Goal: Book appointment/travel/reservation

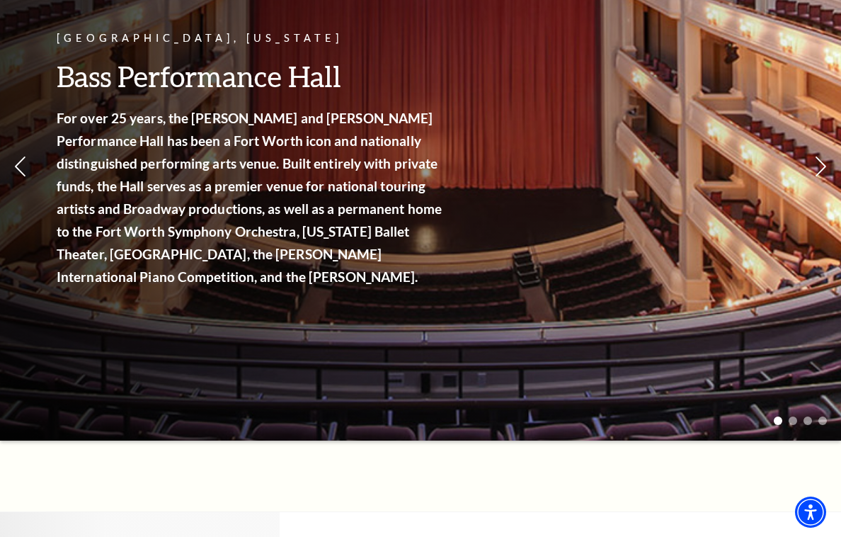
scroll to position [181, 0]
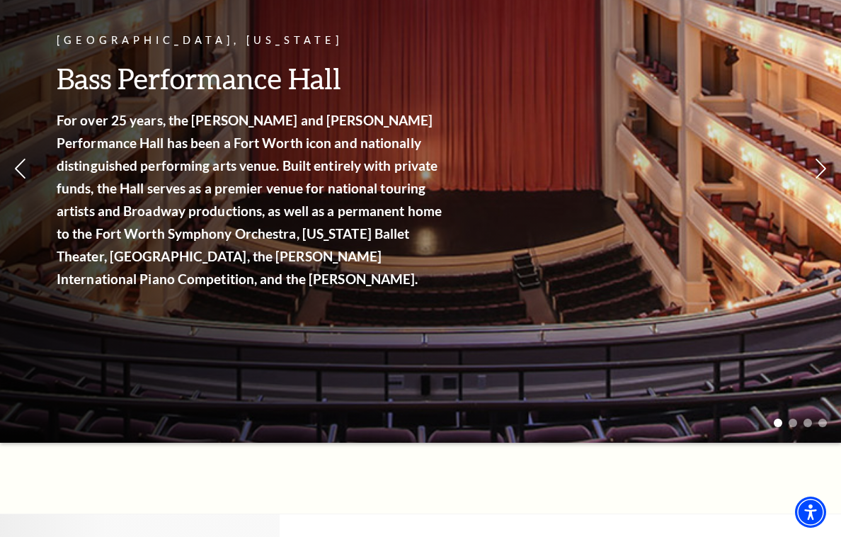
click at [464, 266] on link "View Full Calendar" at bounding box center [421, 281] width 158 height 56
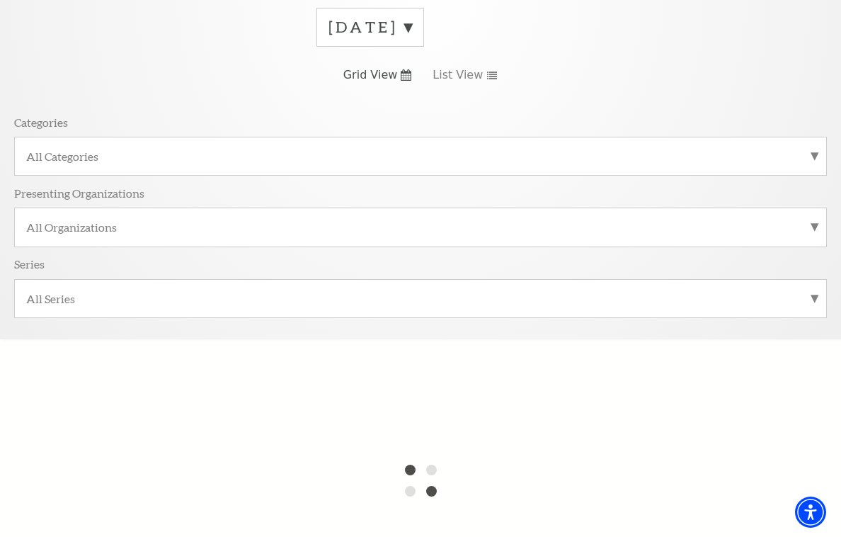
scroll to position [217, 0]
click at [813, 290] on label "All Series" at bounding box center [420, 296] width 789 height 15
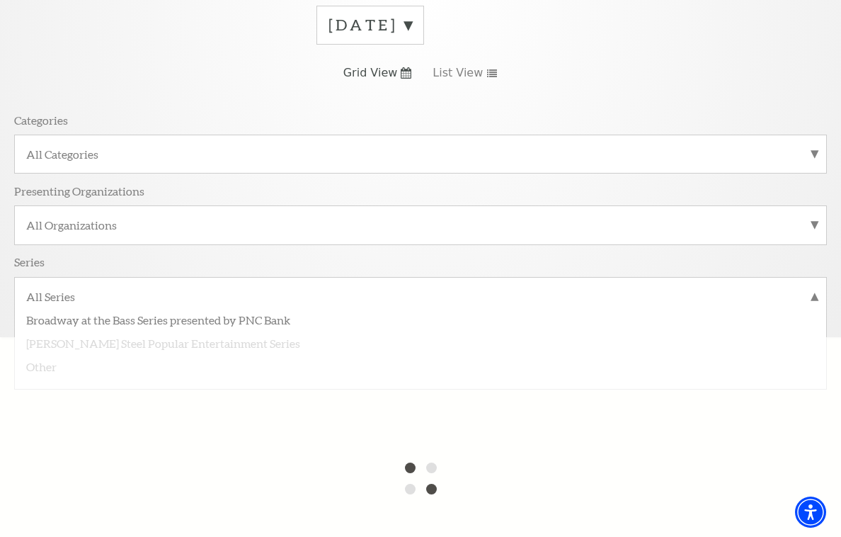
click at [285, 318] on label "Broadway at the Bass Series presented by PNC Bank" at bounding box center [420, 318] width 789 height 23
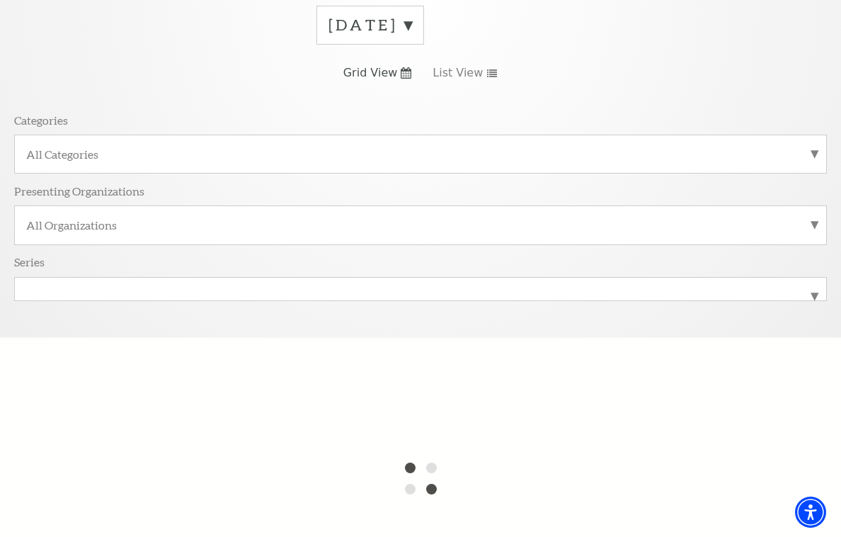
click at [491, 79] on link "List View" at bounding box center [465, 73] width 65 height 16
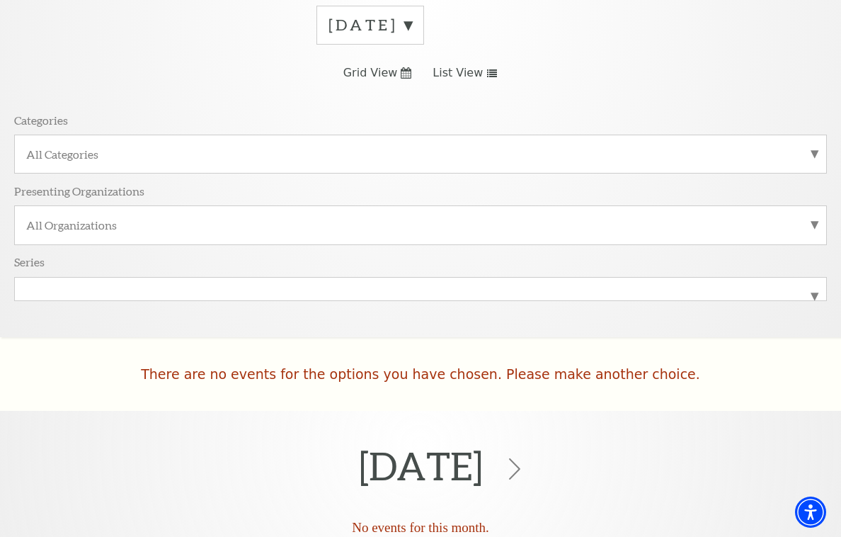
click at [479, 76] on span "List View" at bounding box center [458, 73] width 50 height 16
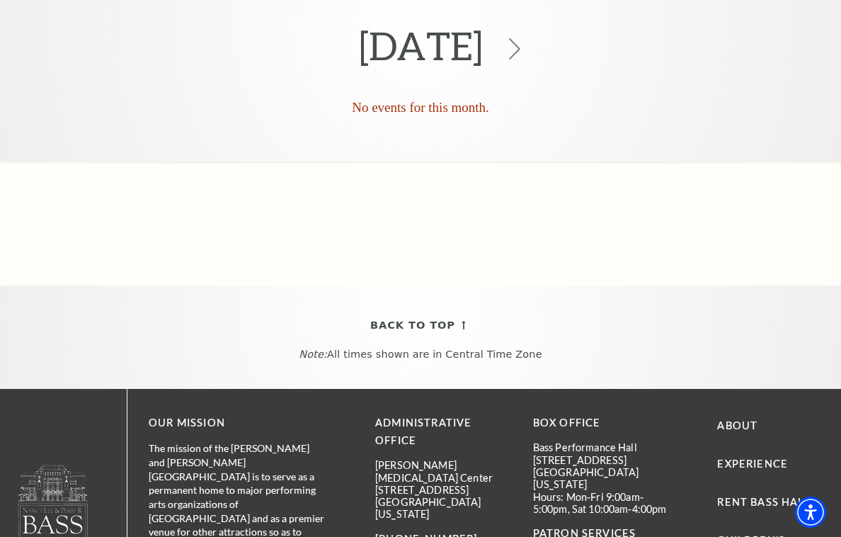
scroll to position [618, 0]
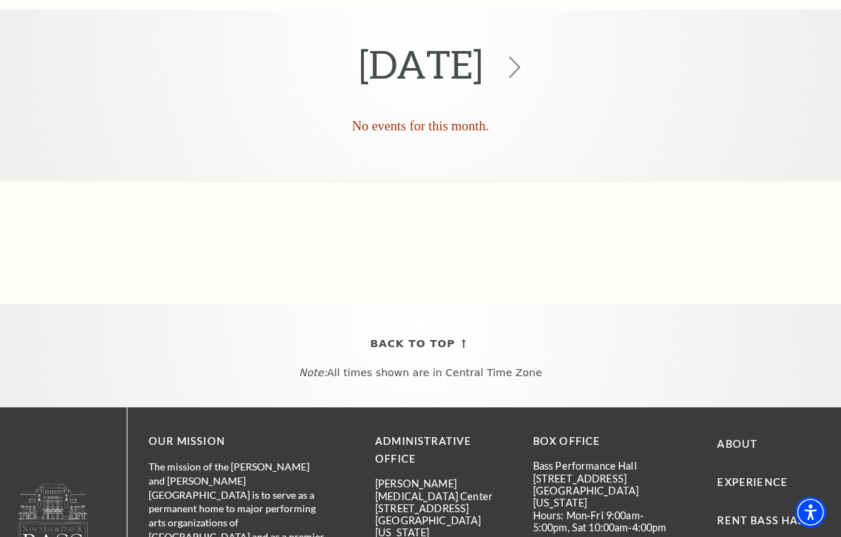
click at [525, 74] on icon at bounding box center [514, 67] width 21 height 21
click at [520, 67] on use at bounding box center [514, 67] width 11 height 21
click at [520, 72] on use at bounding box center [514, 67] width 11 height 21
click at [525, 67] on icon at bounding box center [514, 67] width 21 height 21
click at [525, 64] on icon at bounding box center [514, 67] width 21 height 21
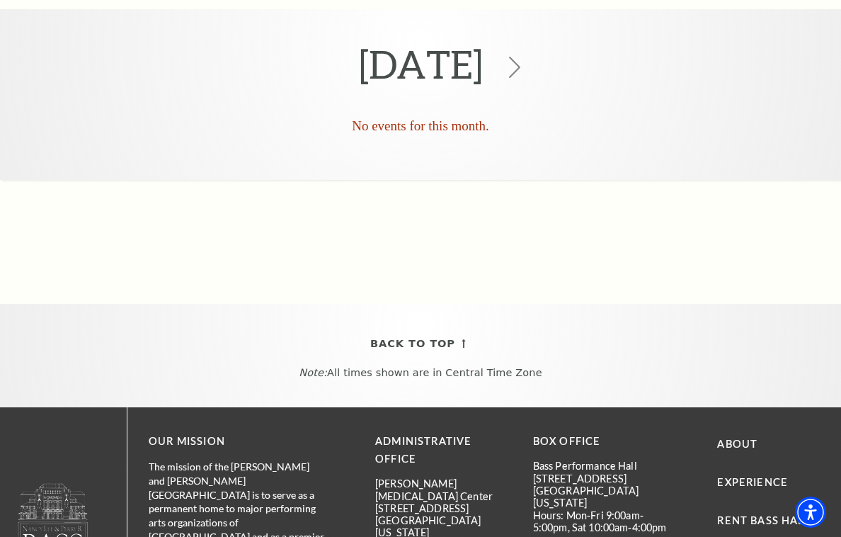
click at [525, 62] on icon at bounding box center [514, 67] width 21 height 21
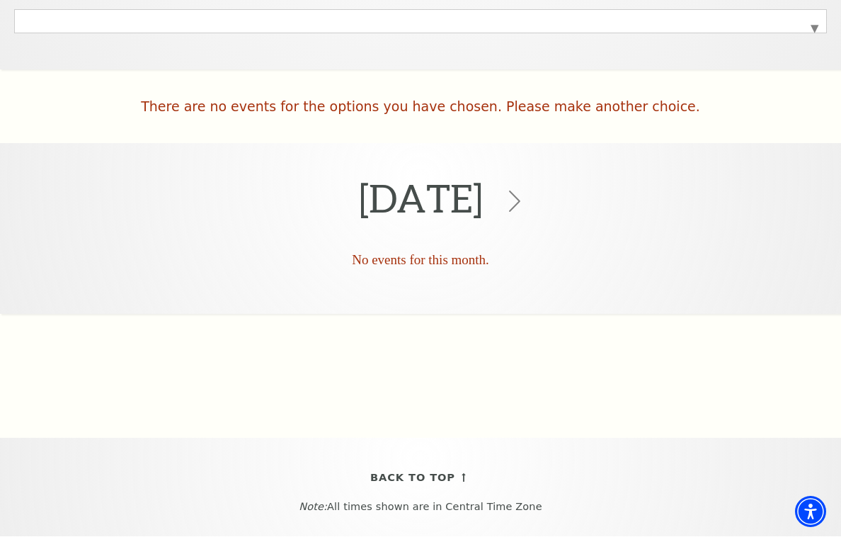
scroll to position [484, 0]
click at [520, 196] on use at bounding box center [514, 201] width 11 height 21
click at [520, 197] on use at bounding box center [514, 201] width 11 height 21
click at [525, 199] on icon at bounding box center [514, 201] width 21 height 21
click at [525, 198] on icon at bounding box center [514, 201] width 21 height 21
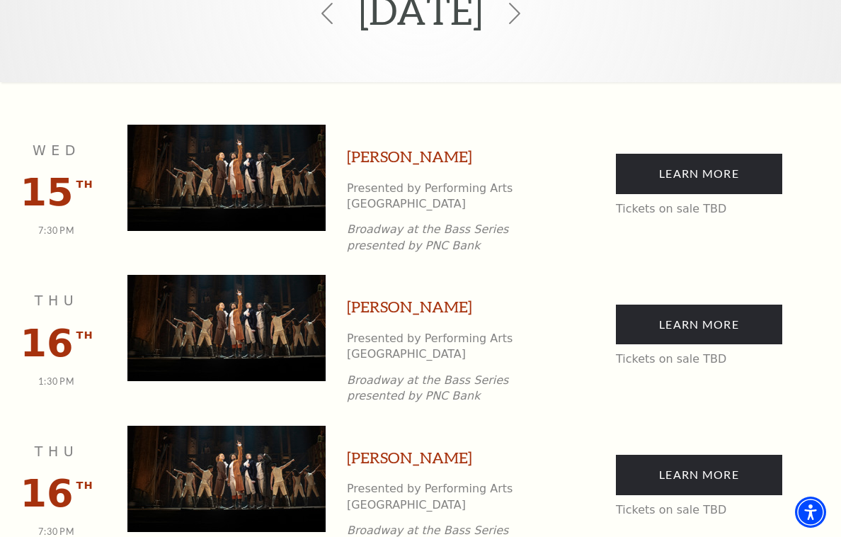
scroll to position [534, 0]
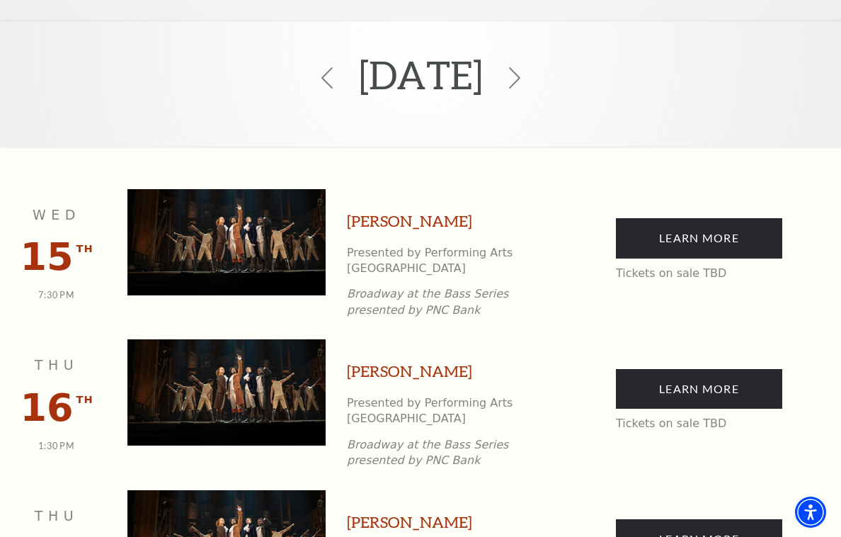
click at [600, 227] on div "Wed Jul 15 th 7:30 PM Hamilton Presented by Performing Arts Fort Worth Broadway…" at bounding box center [420, 253] width 813 height 129
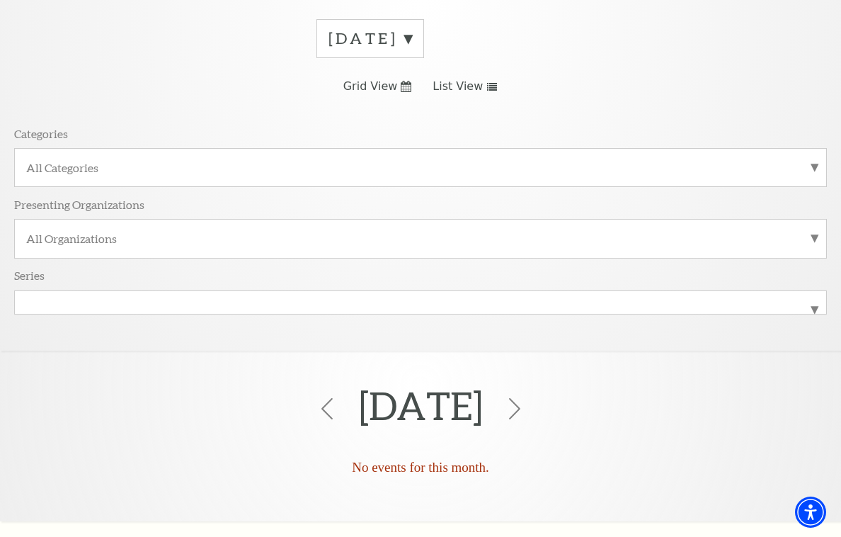
scroll to position [210, 0]
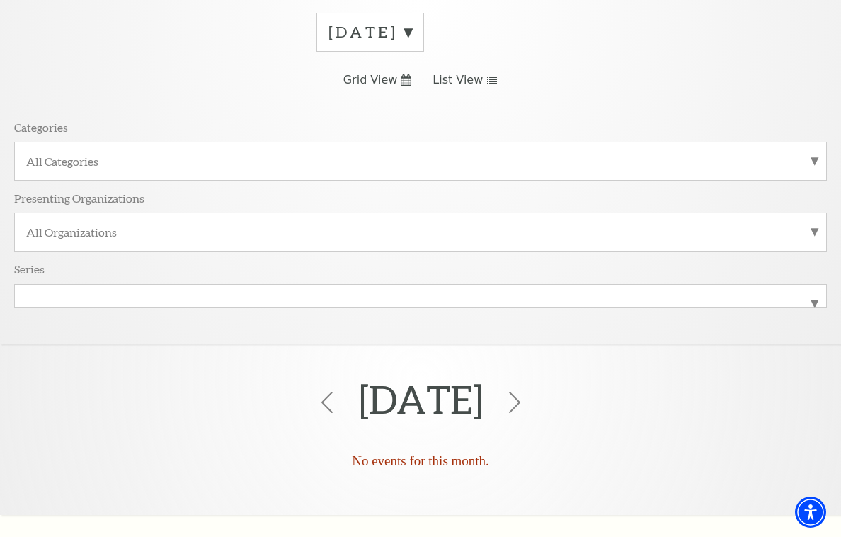
click at [323, 396] on div "July 2026" at bounding box center [420, 402] width 841 height 95
click at [316, 401] on icon at bounding box center [326, 402] width 21 height 21
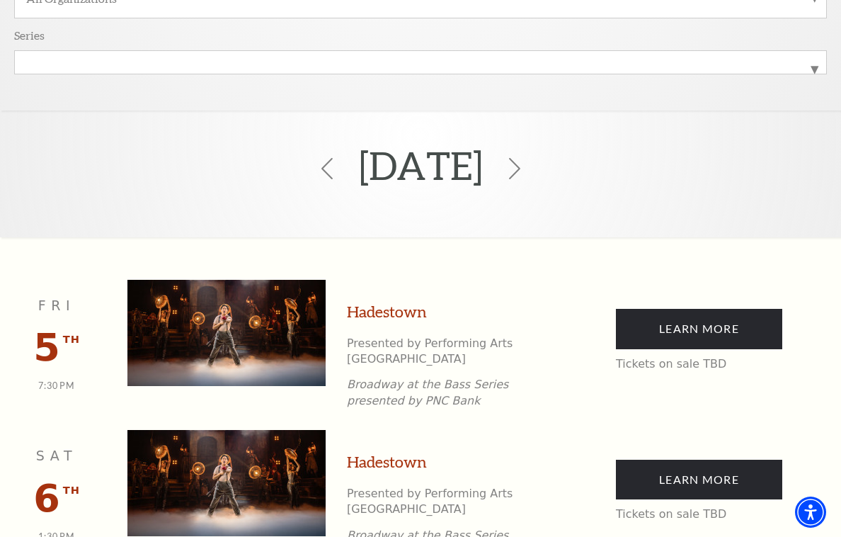
scroll to position [430, 0]
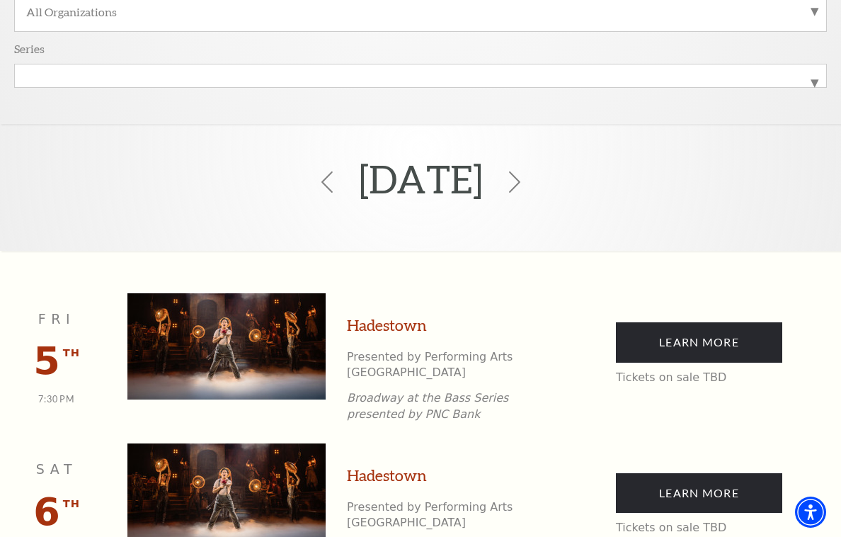
click at [321, 188] on use at bounding box center [326, 181] width 11 height 21
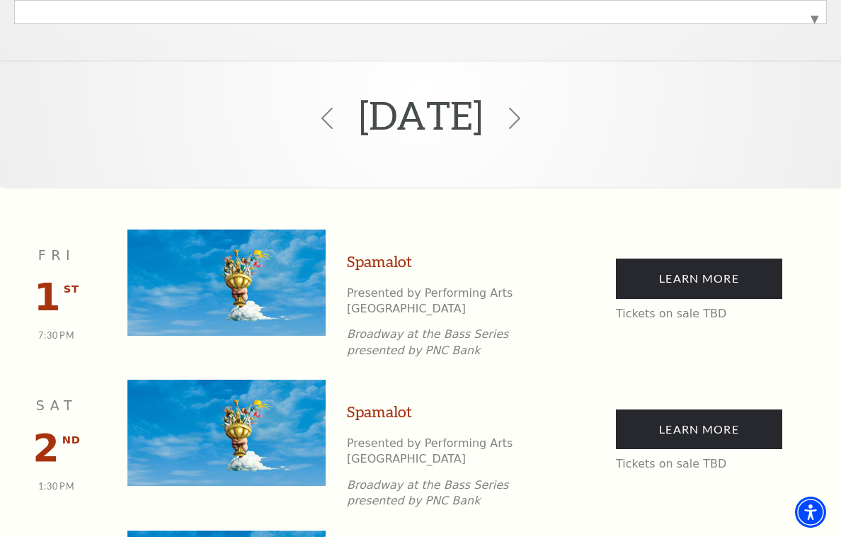
scroll to position [493, 0]
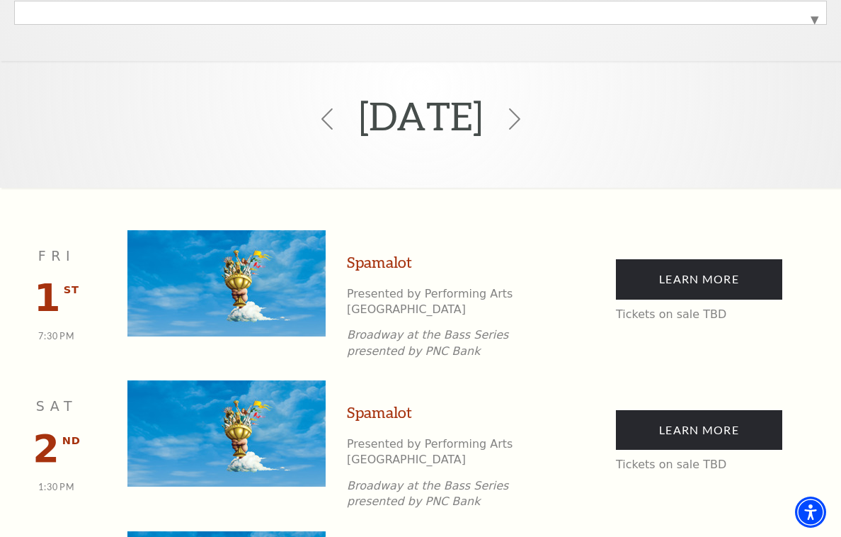
click at [316, 108] on icon at bounding box center [326, 118] width 21 height 21
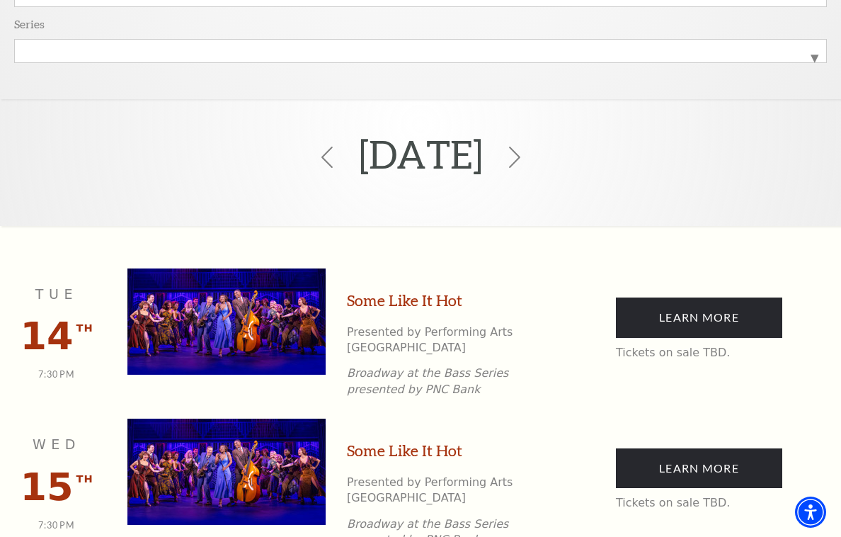
scroll to position [452, 0]
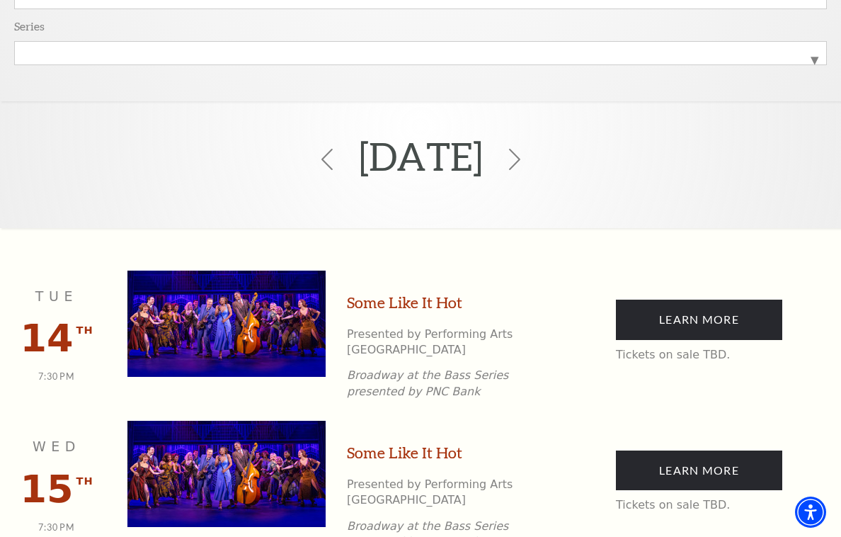
click at [316, 161] on icon at bounding box center [326, 159] width 21 height 21
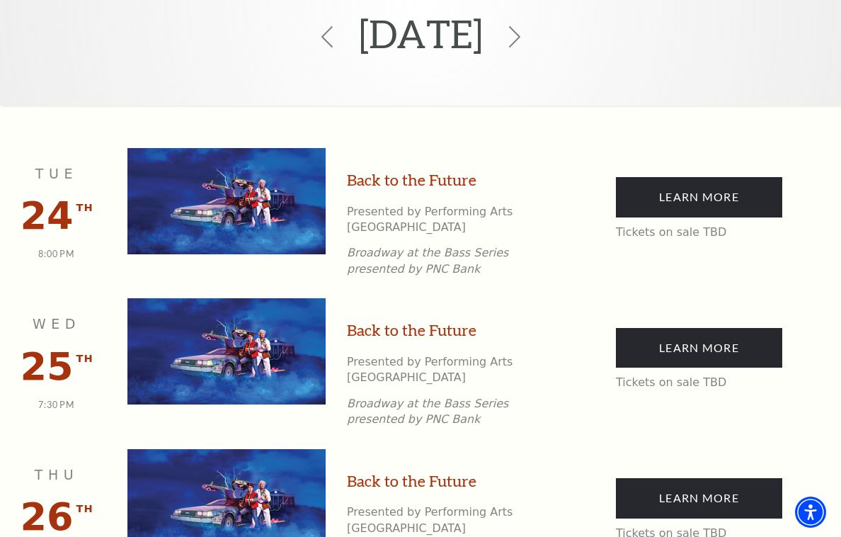
scroll to position [576, 0]
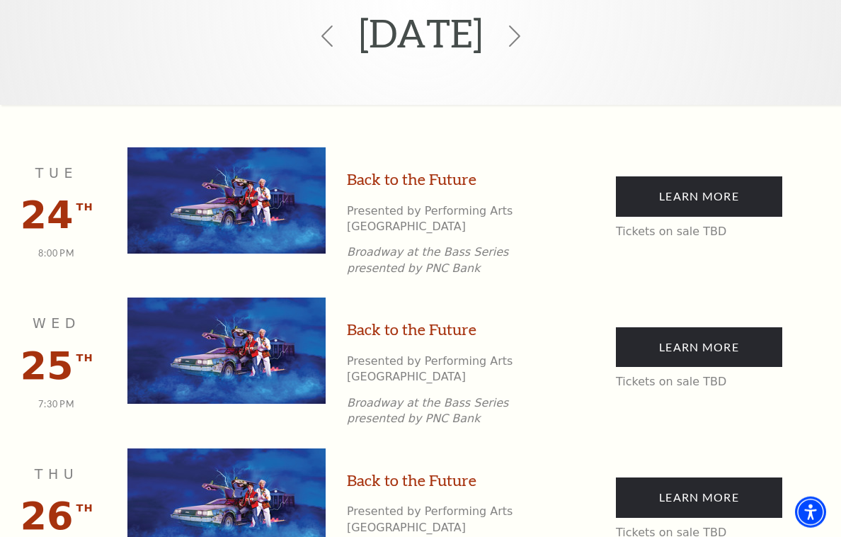
click at [316, 38] on icon at bounding box center [326, 35] width 21 height 21
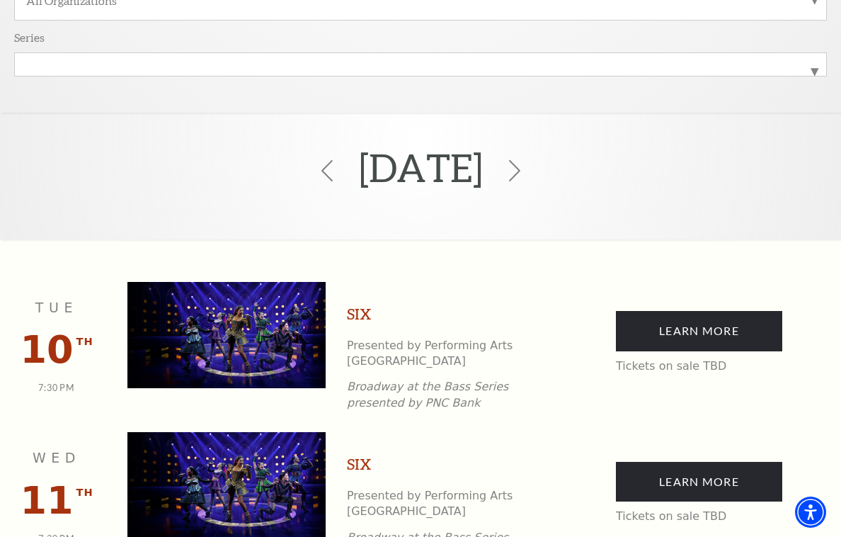
scroll to position [440, 0]
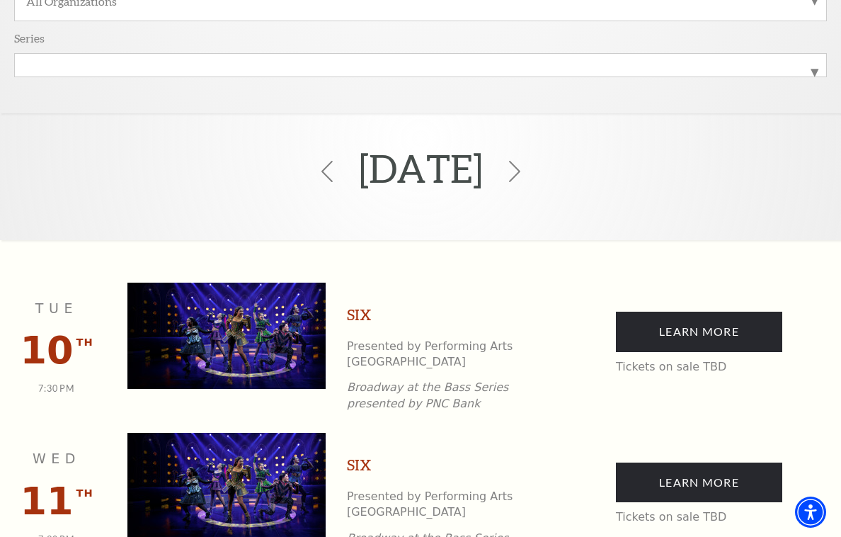
click at [316, 176] on icon at bounding box center [326, 171] width 21 height 21
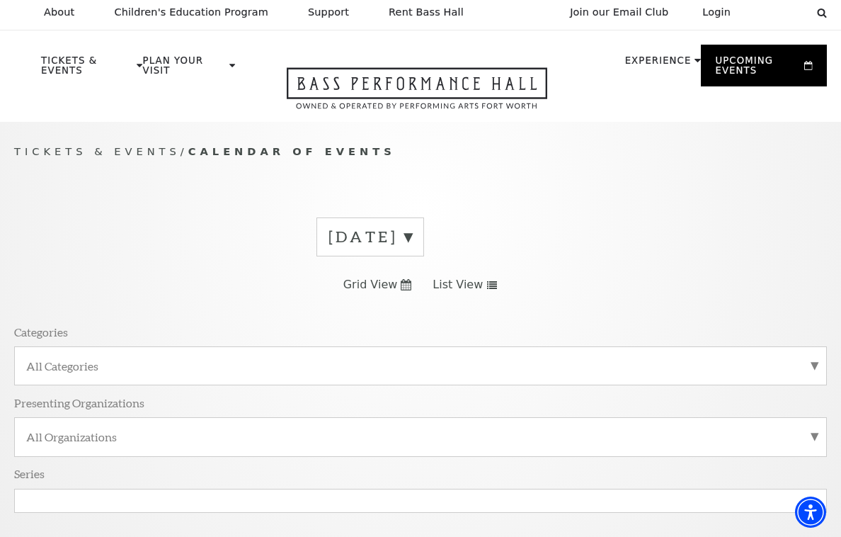
scroll to position [0, 0]
